Goal: Task Accomplishment & Management: Manage account settings

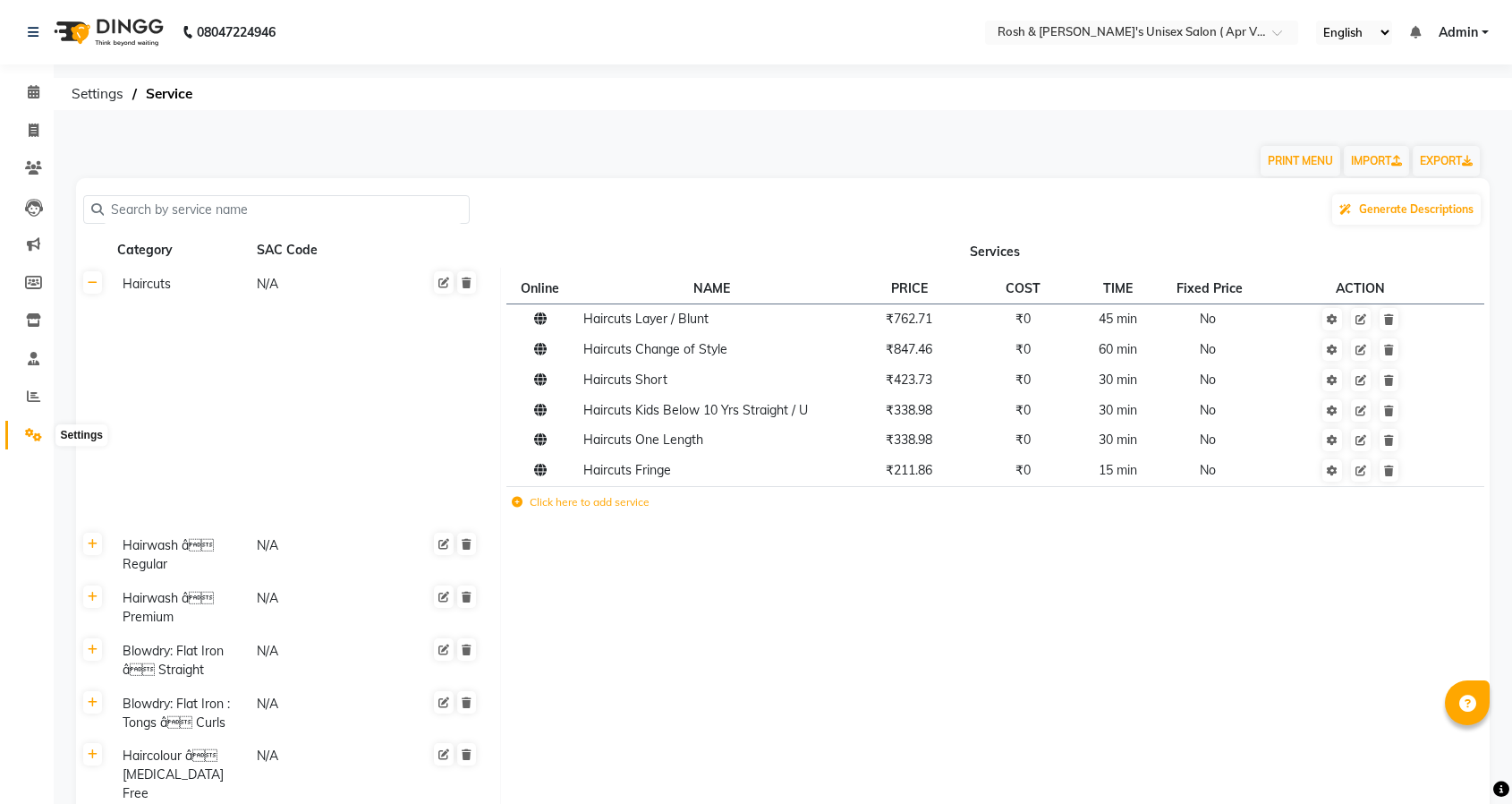
click at [25, 441] on icon at bounding box center [34, 435] width 17 height 13
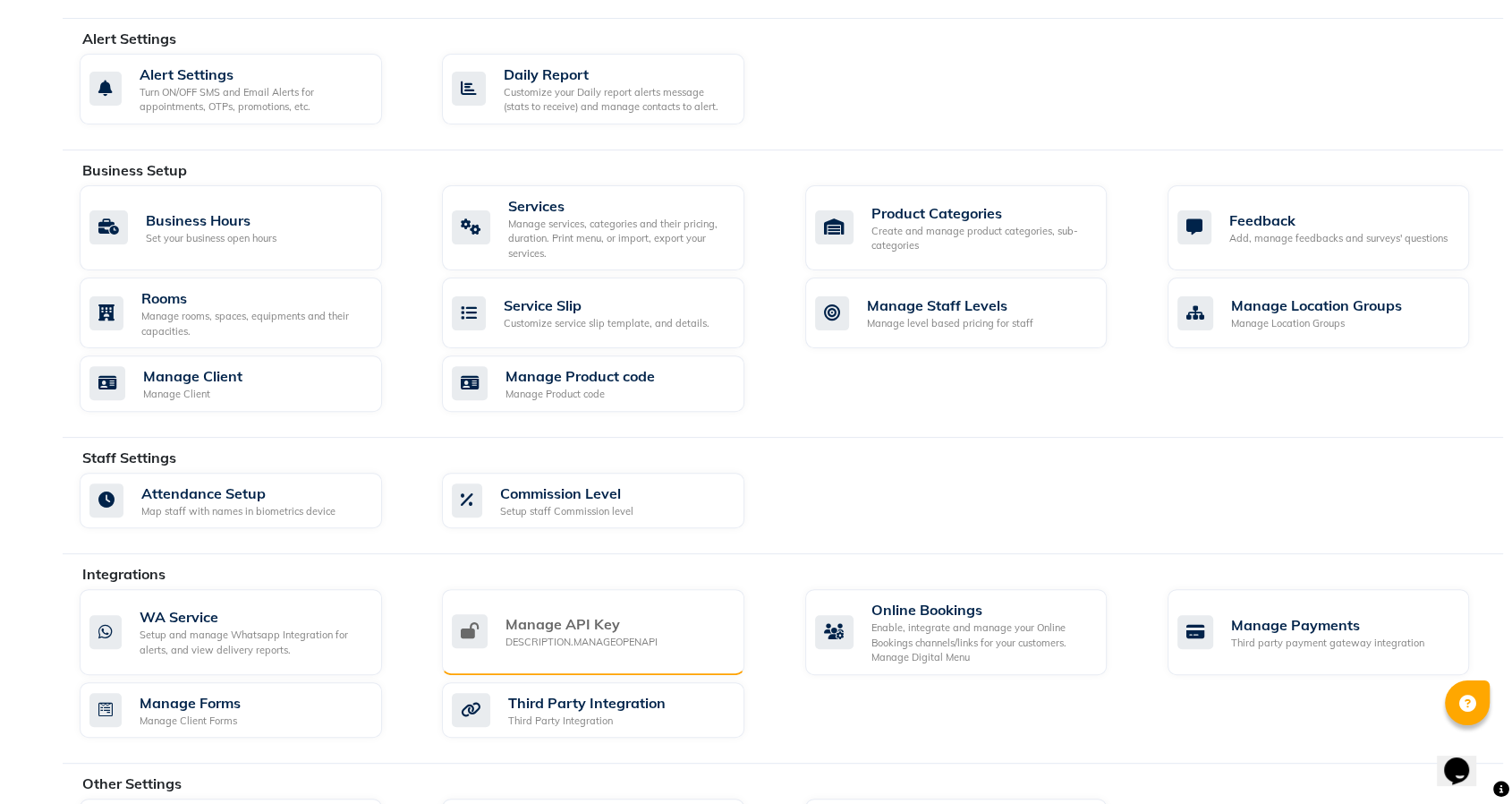
scroll to position [585, 0]
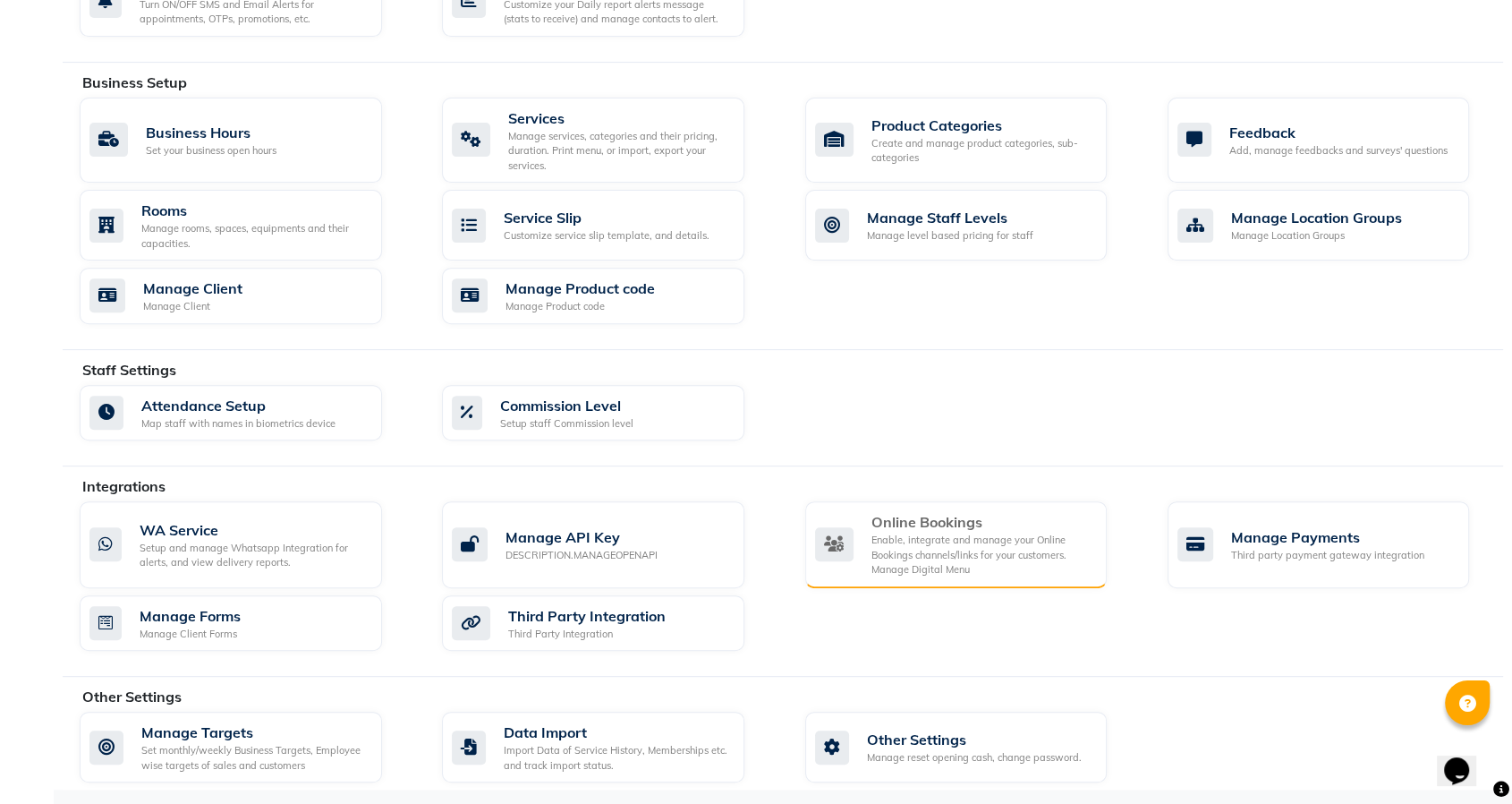
click at [949, 511] on div "Online Bookings" at bounding box center [982, 522] width 222 height 21
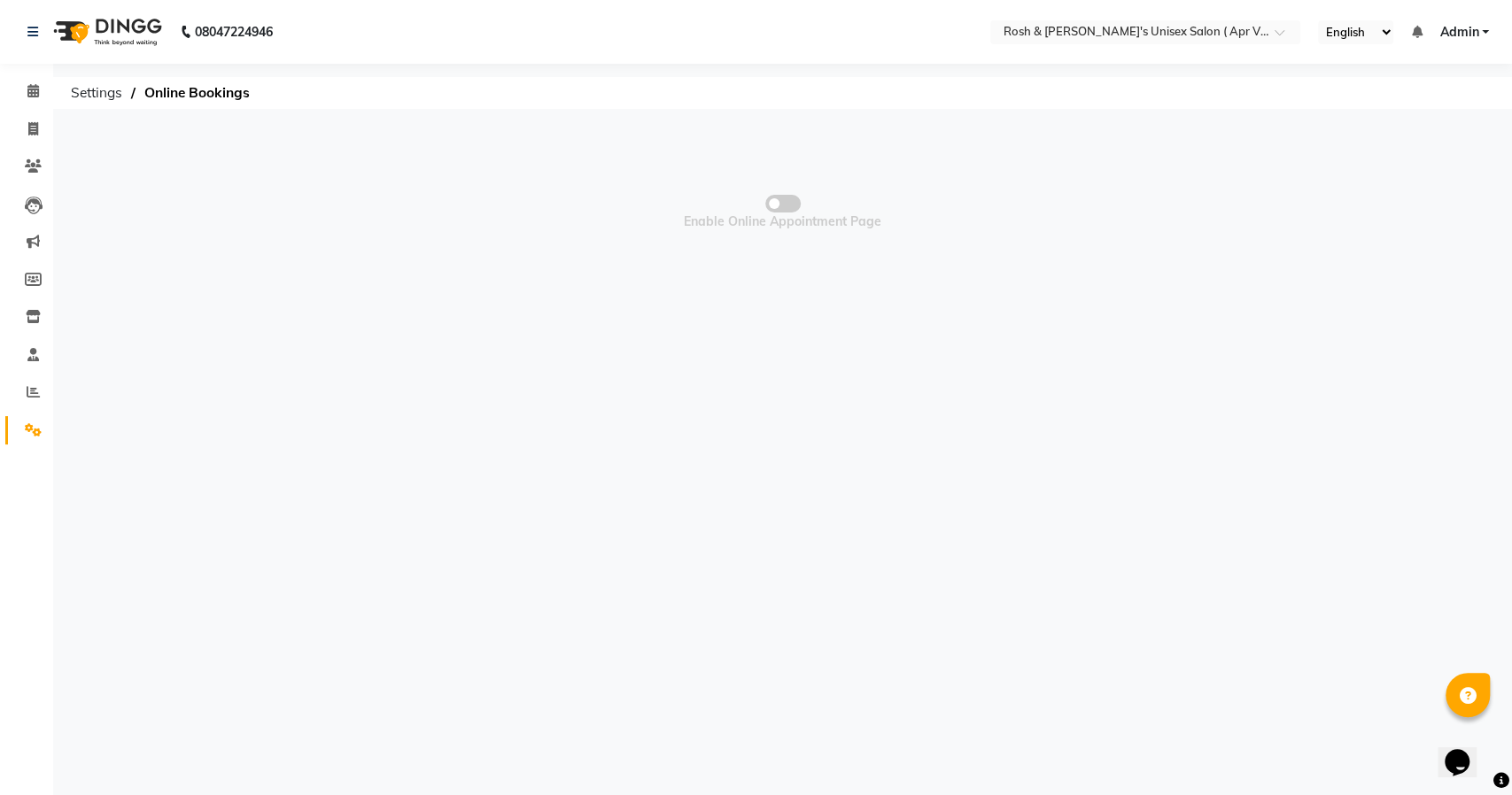
click at [793, 201] on span at bounding box center [782, 203] width 35 height 18
click at [783, 206] on input "checkbox" at bounding box center [783, 206] width 0 height 0
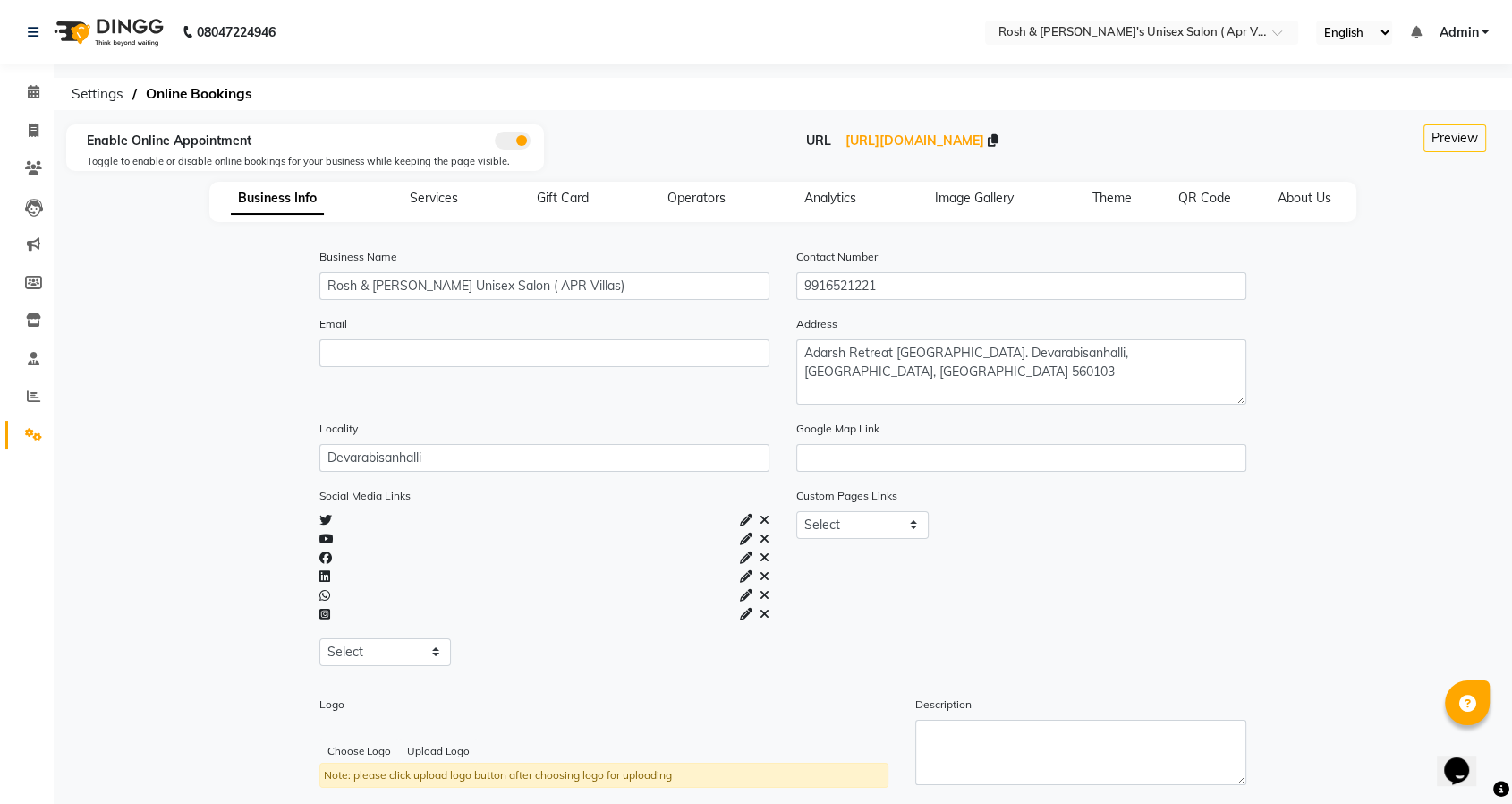
click at [495, 139] on span at bounding box center [512, 140] width 36 height 18
click at [494, 143] on input "checkbox" at bounding box center [494, 143] width 0 height 0
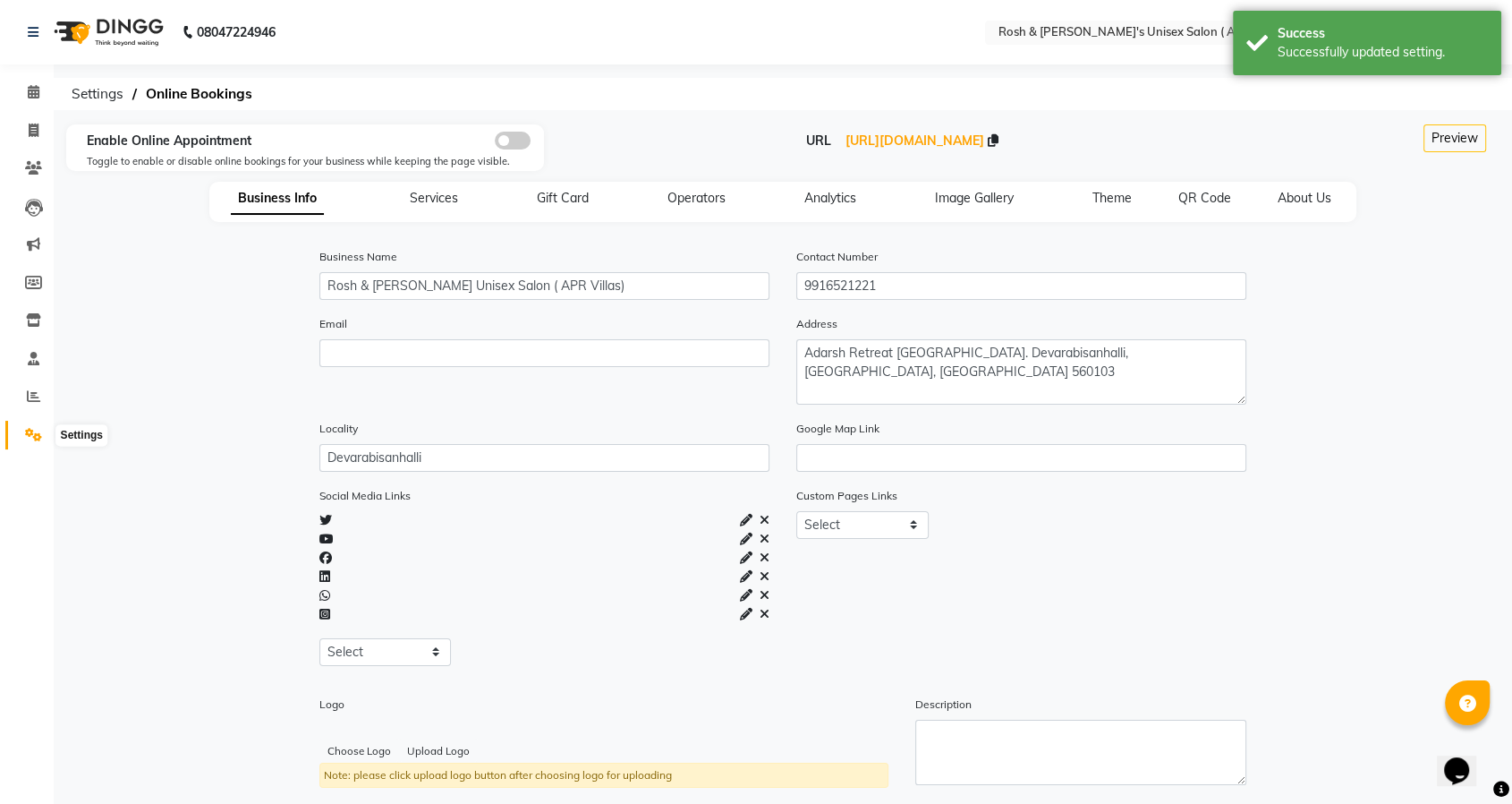
click at [26, 441] on icon at bounding box center [34, 435] width 17 height 13
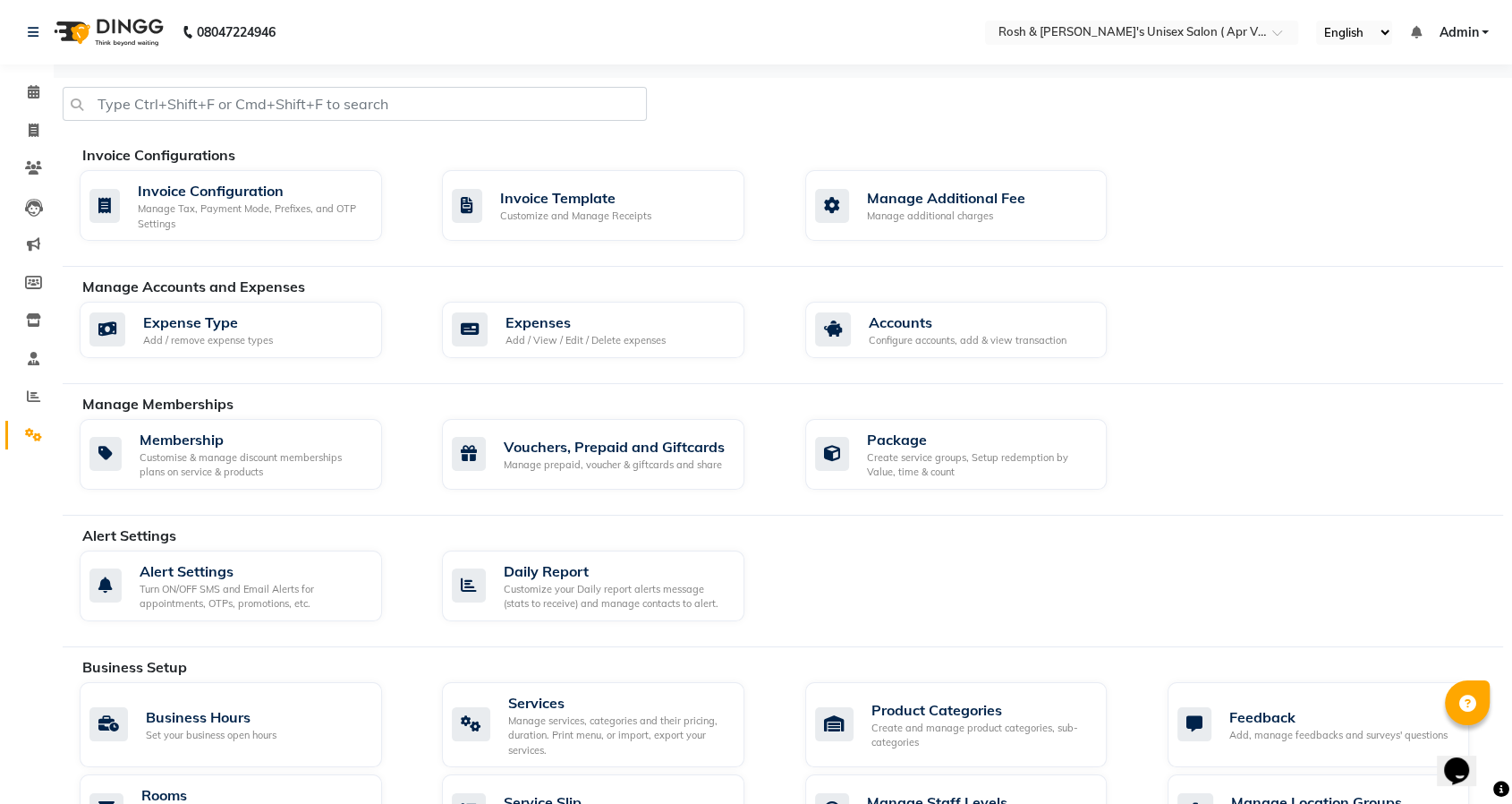
click at [1485, 36] on link "Admin" at bounding box center [1464, 33] width 50 height 19
click at [1375, 125] on link "Sign out" at bounding box center [1397, 123] width 164 height 28
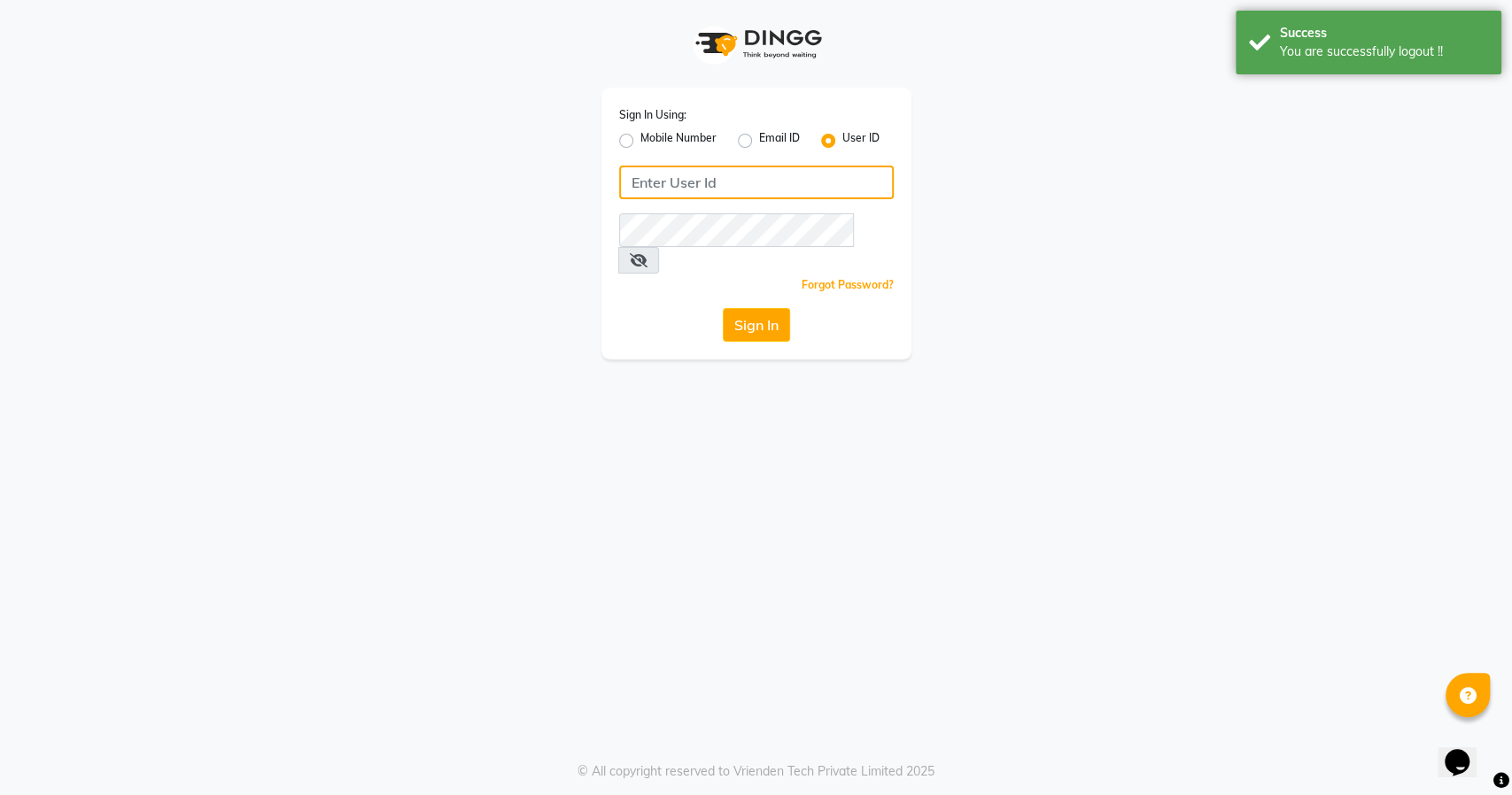
click at [739, 178] on input "Username" at bounding box center [756, 181] width 275 height 33
paste input "merriment"
type input "merriment"
click at [736, 308] on button "Sign In" at bounding box center [756, 324] width 67 height 33
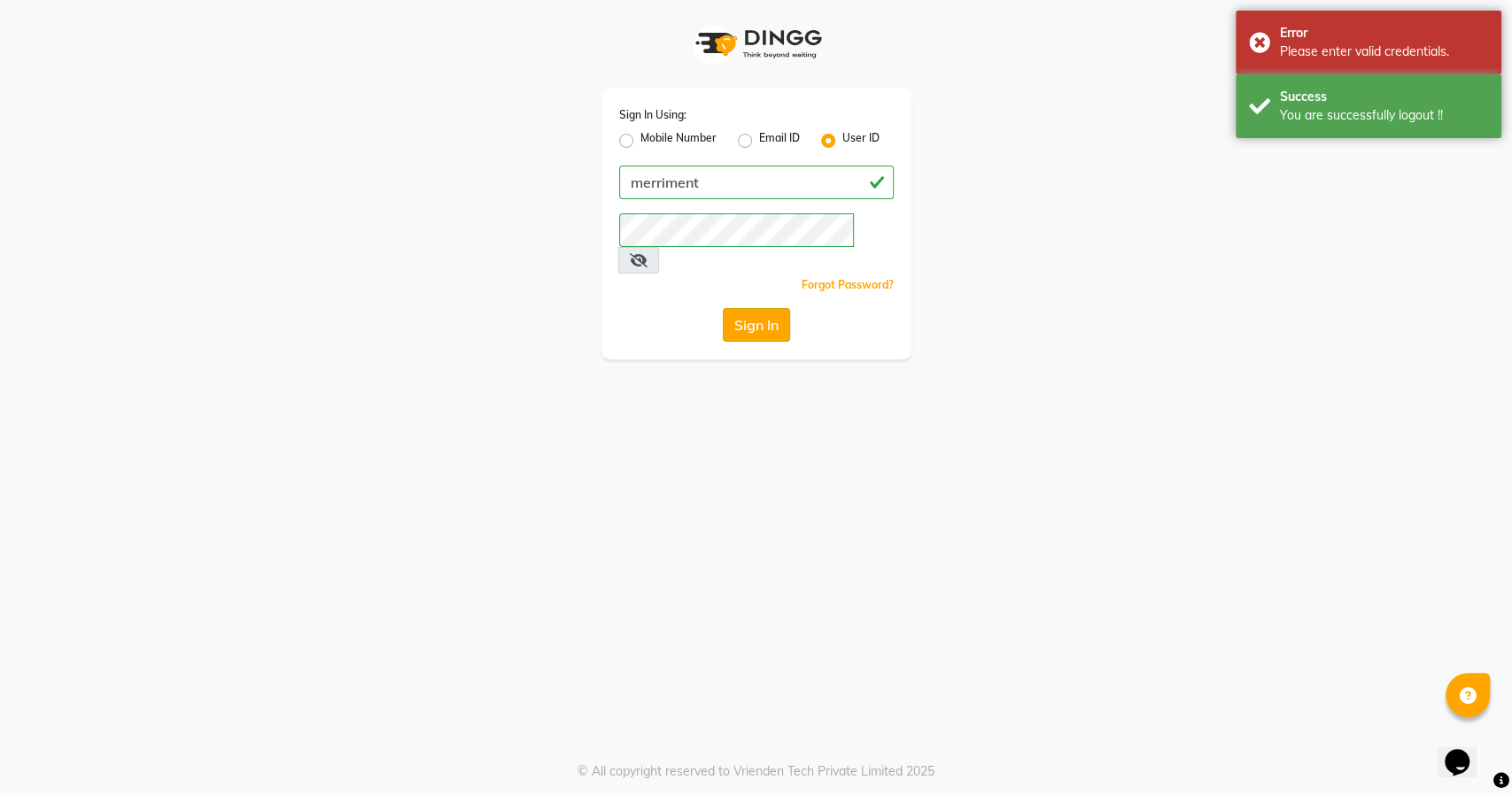
click at [749, 308] on button "Sign In" at bounding box center [756, 324] width 67 height 33
